Goal: Browse casually

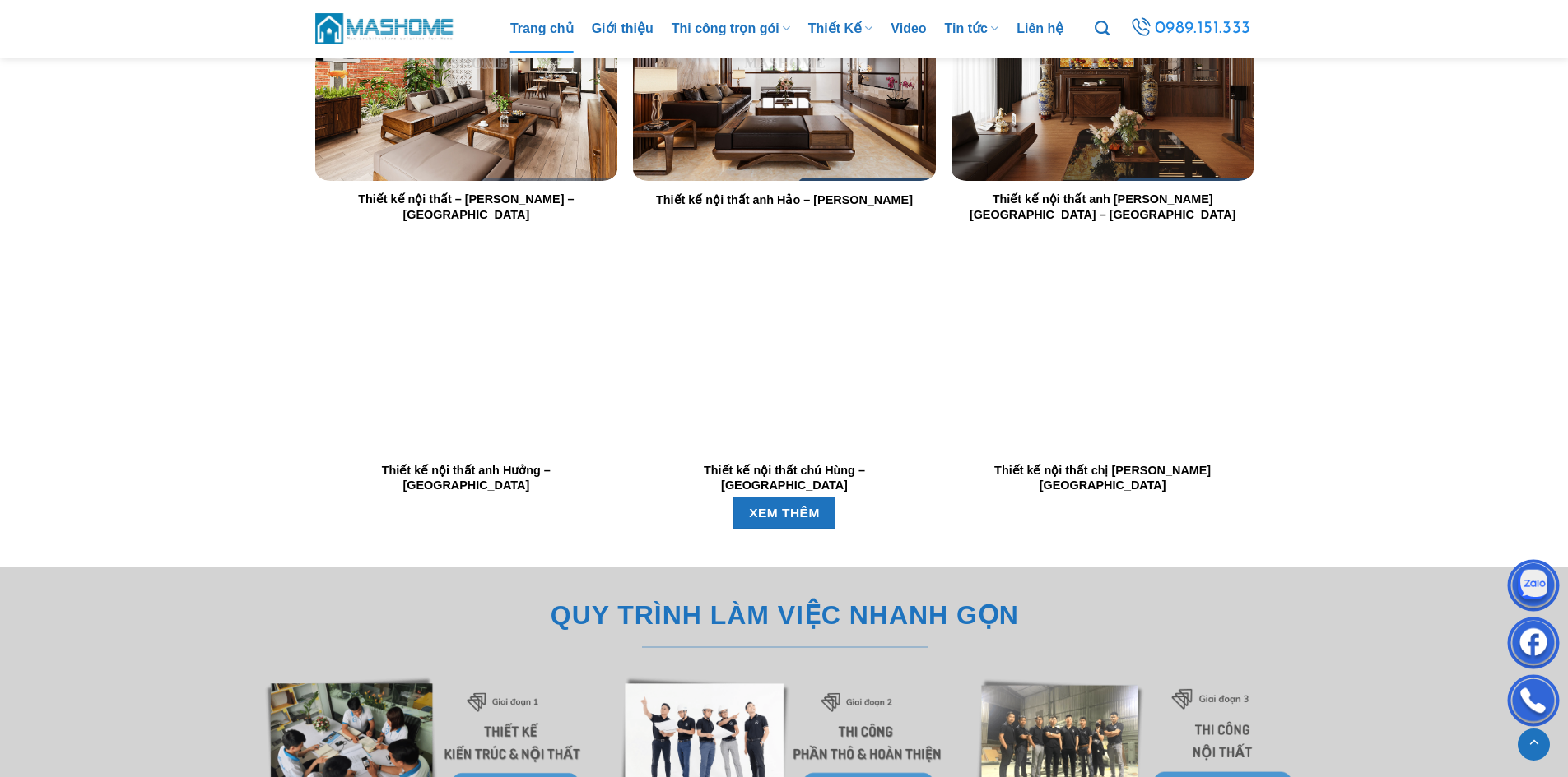
scroll to position [3619, 0]
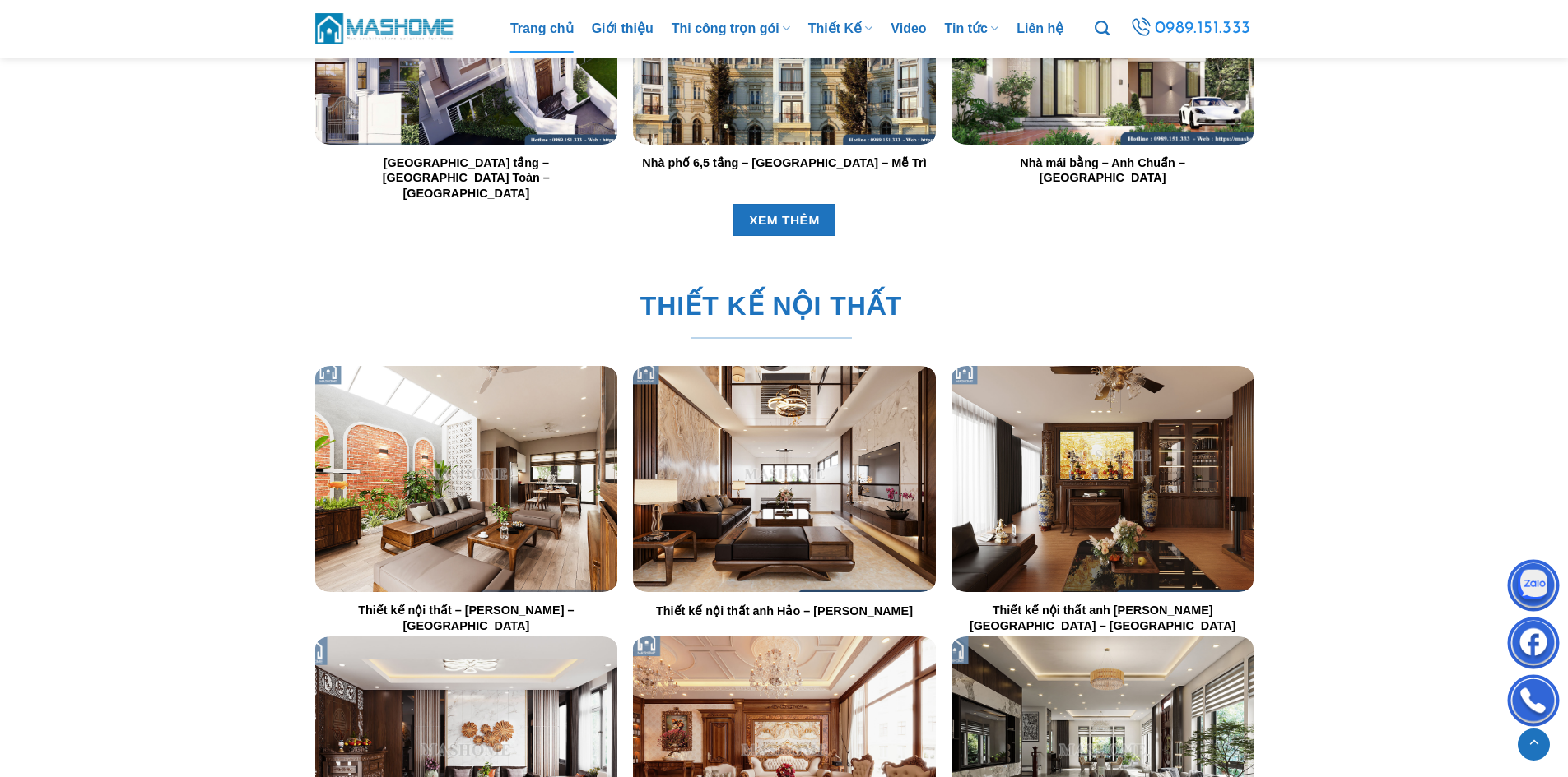
click at [425, 461] on img "Thiết kế nội thất - Anh Chuẩn - Thái Bình" at bounding box center [466, 478] width 302 height 226
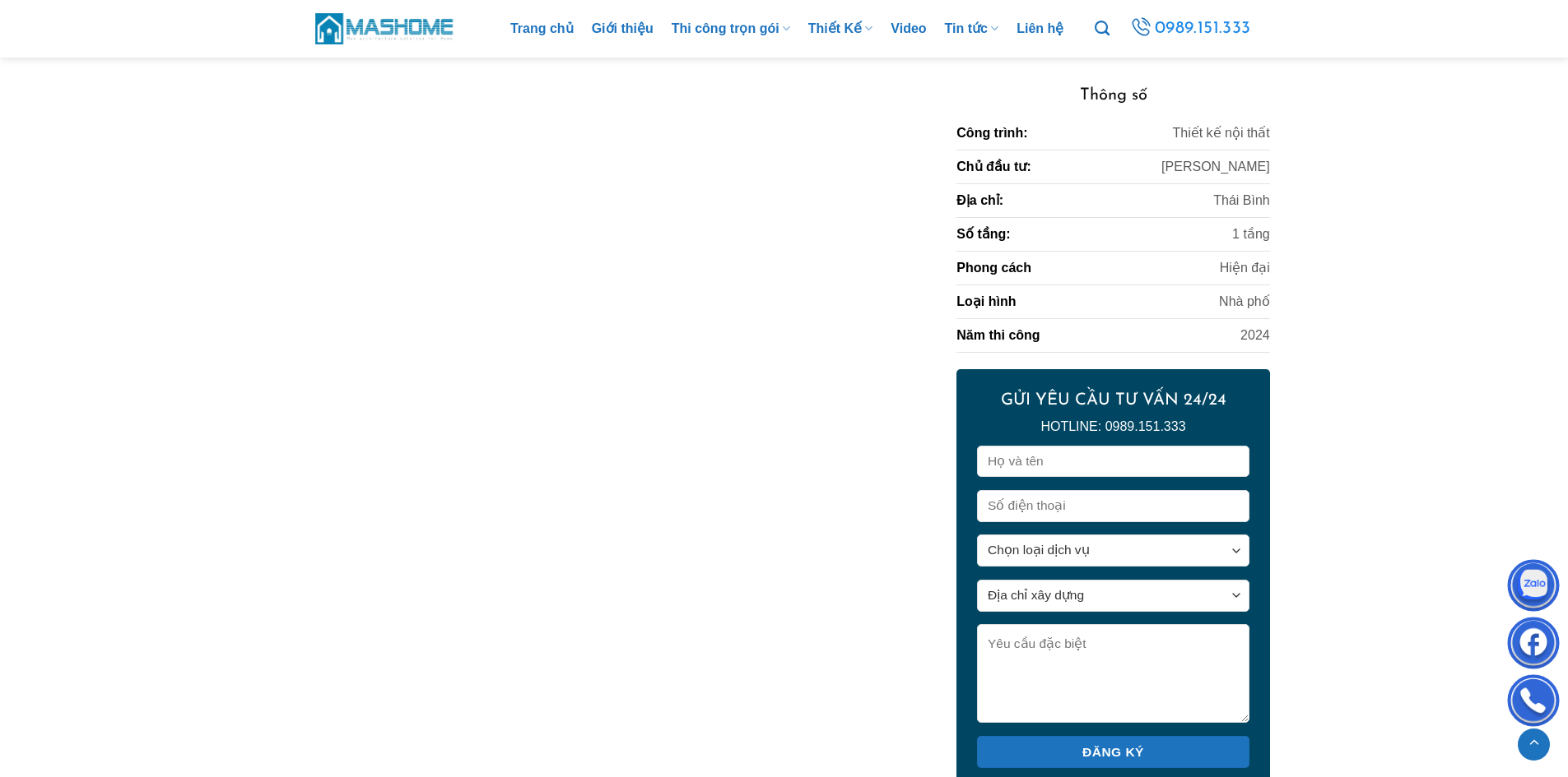
scroll to position [3866, 0]
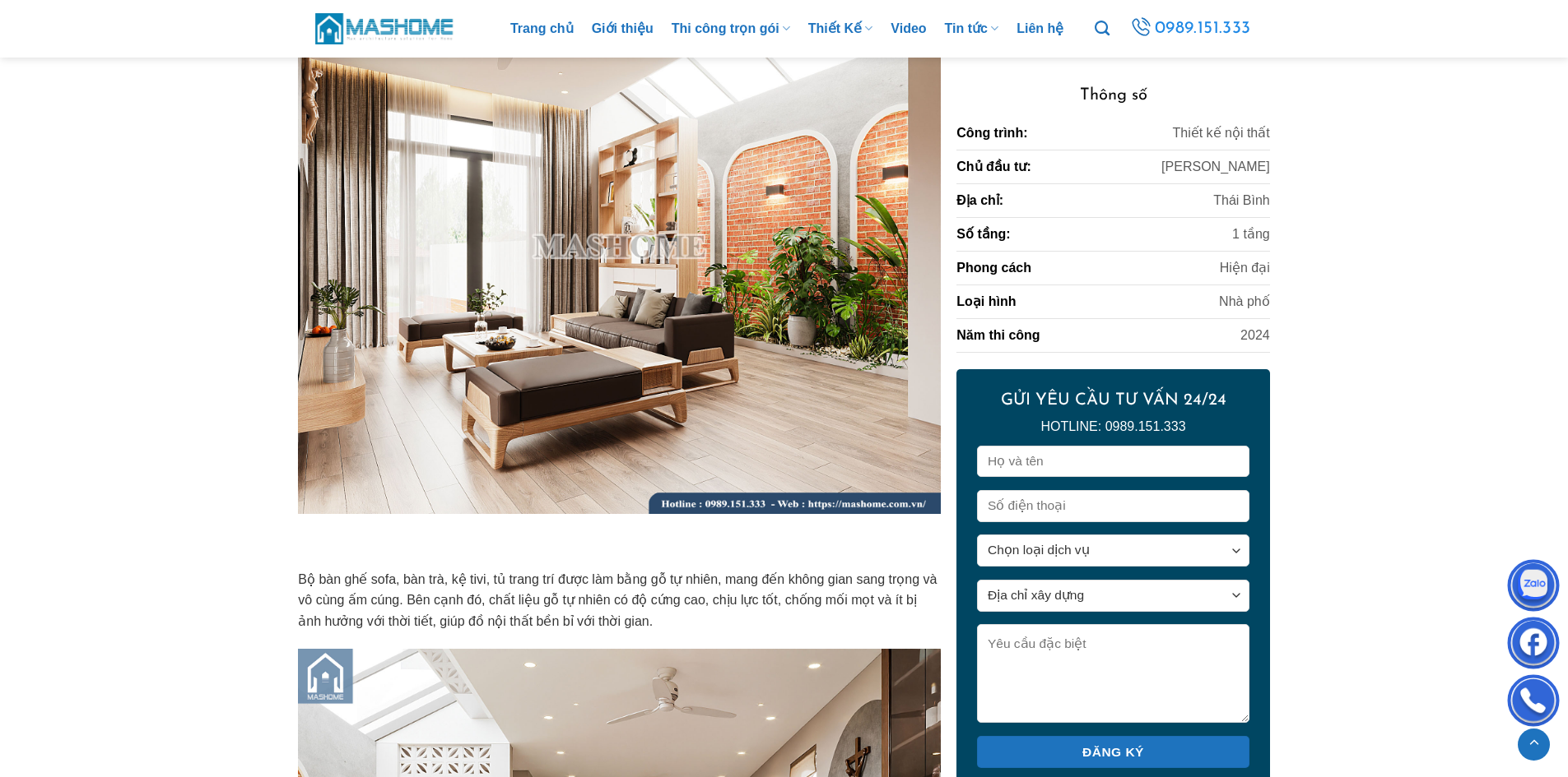
click at [404, 30] on img at bounding box center [385, 28] width 140 height 36
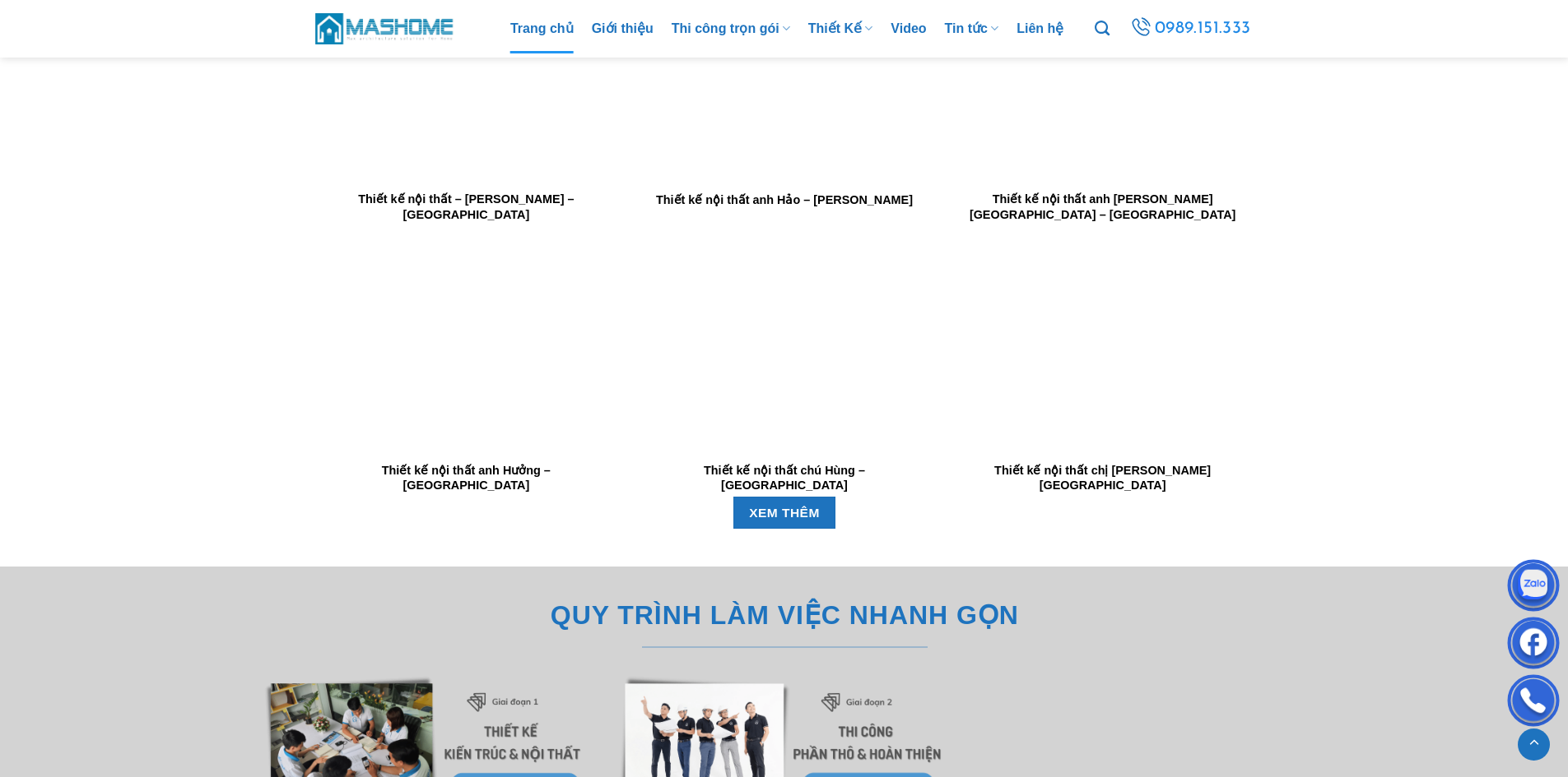
scroll to position [3537, 0]
